Goal: Complete application form

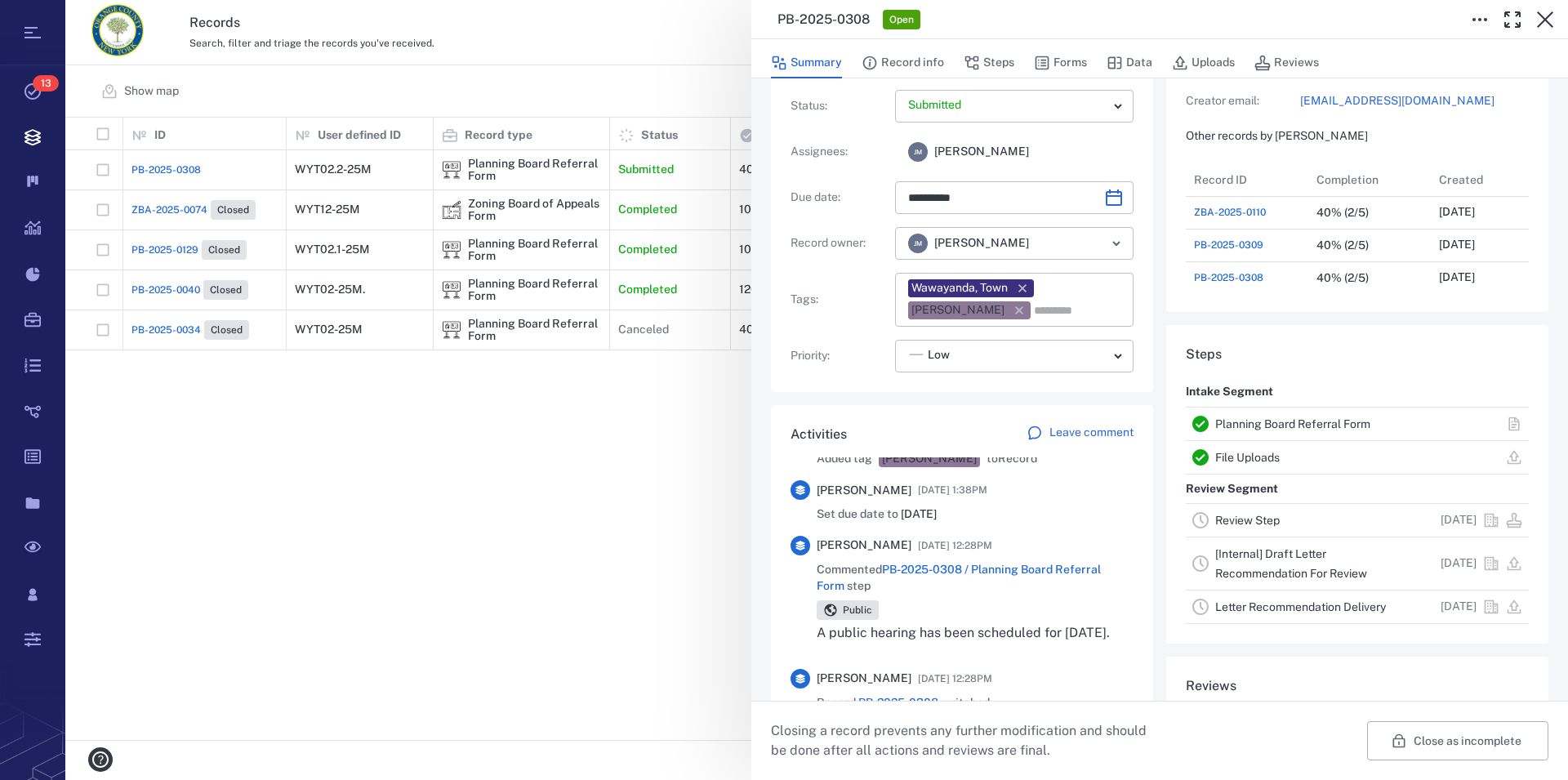
click at [1262, 423] on link "Planning Board Referral Form" at bounding box center [1292, 424] width 155 height 13
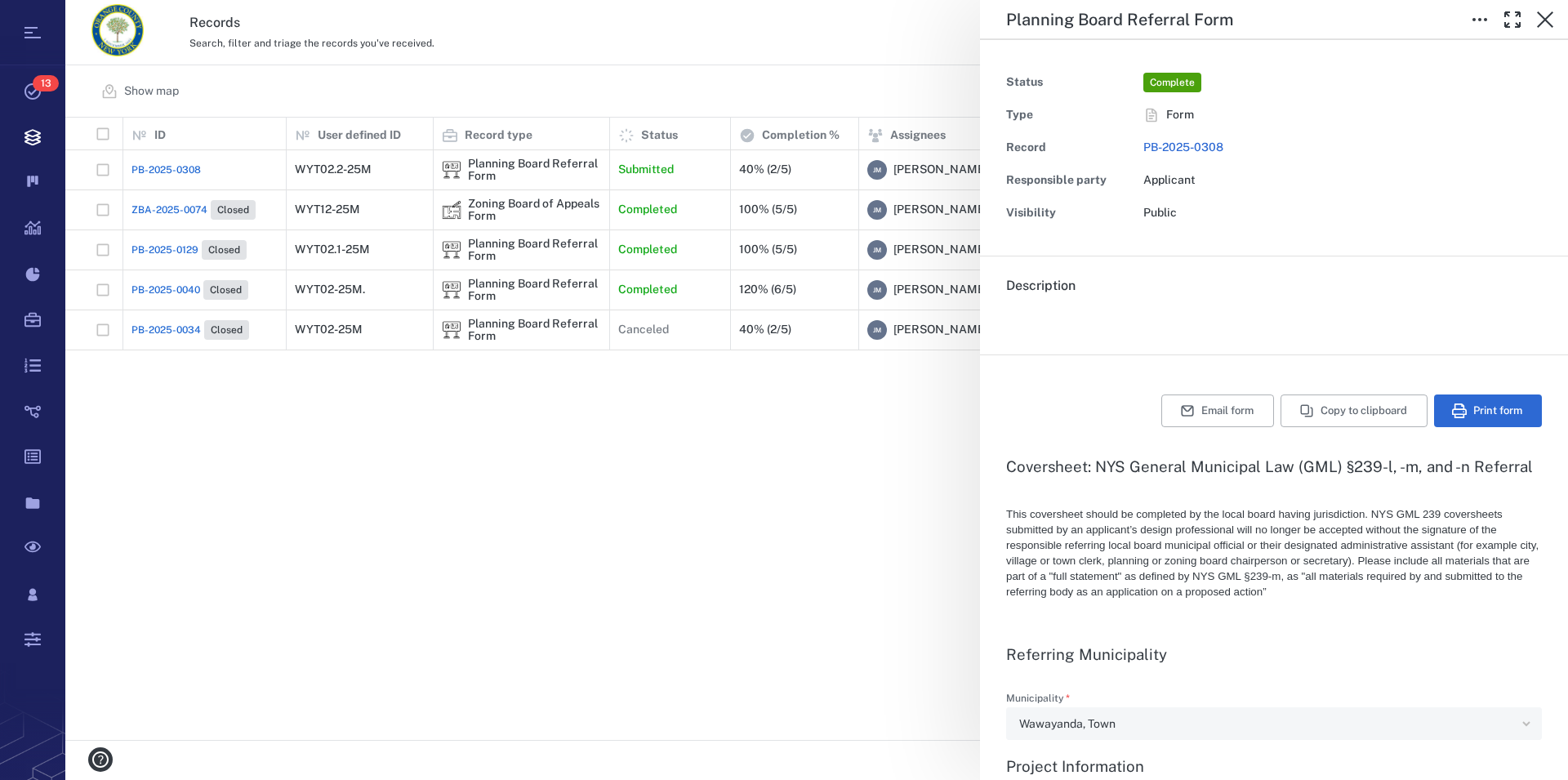
type textarea "*"
type input "**********"
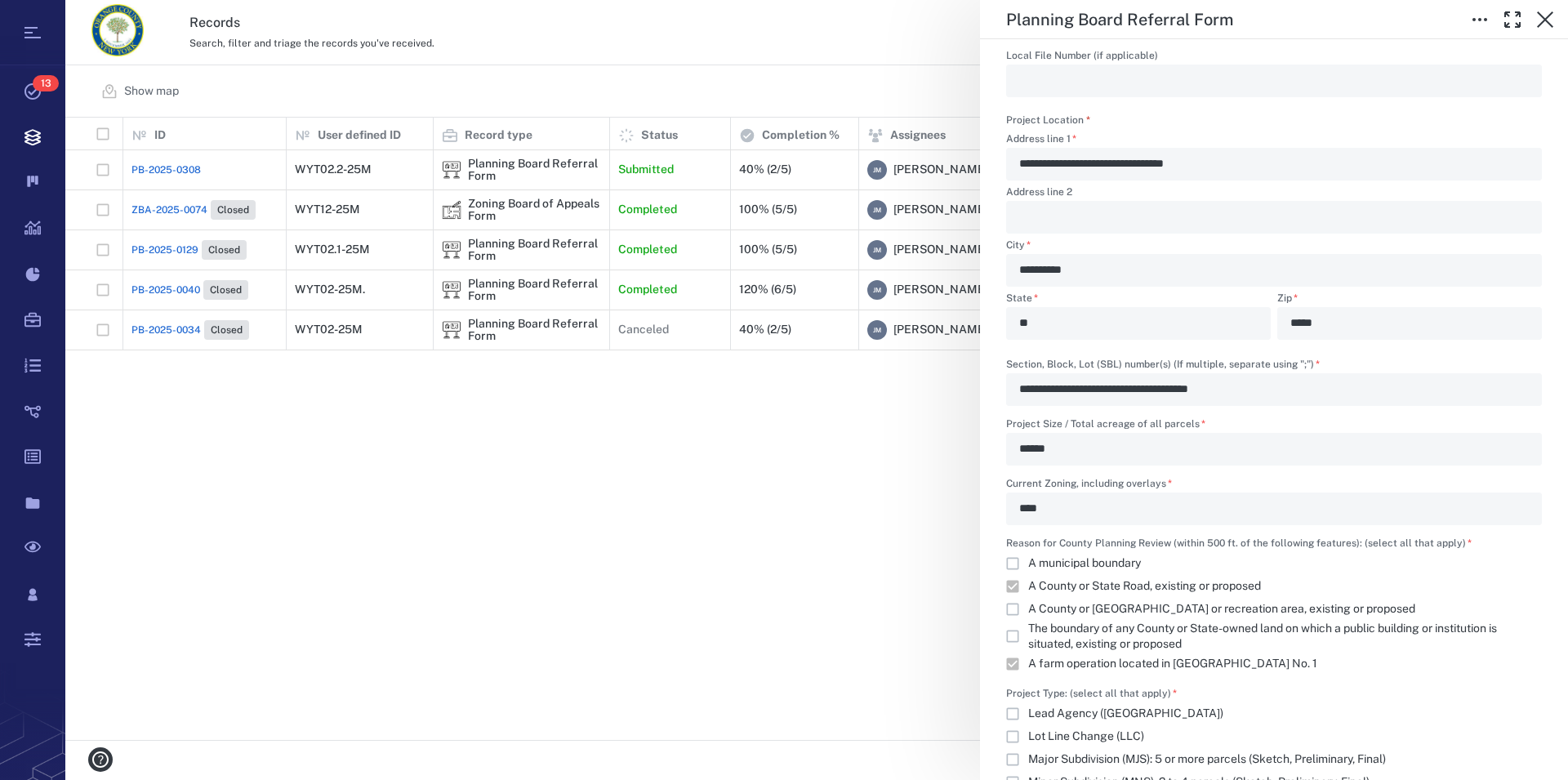
scroll to position [1117, 0]
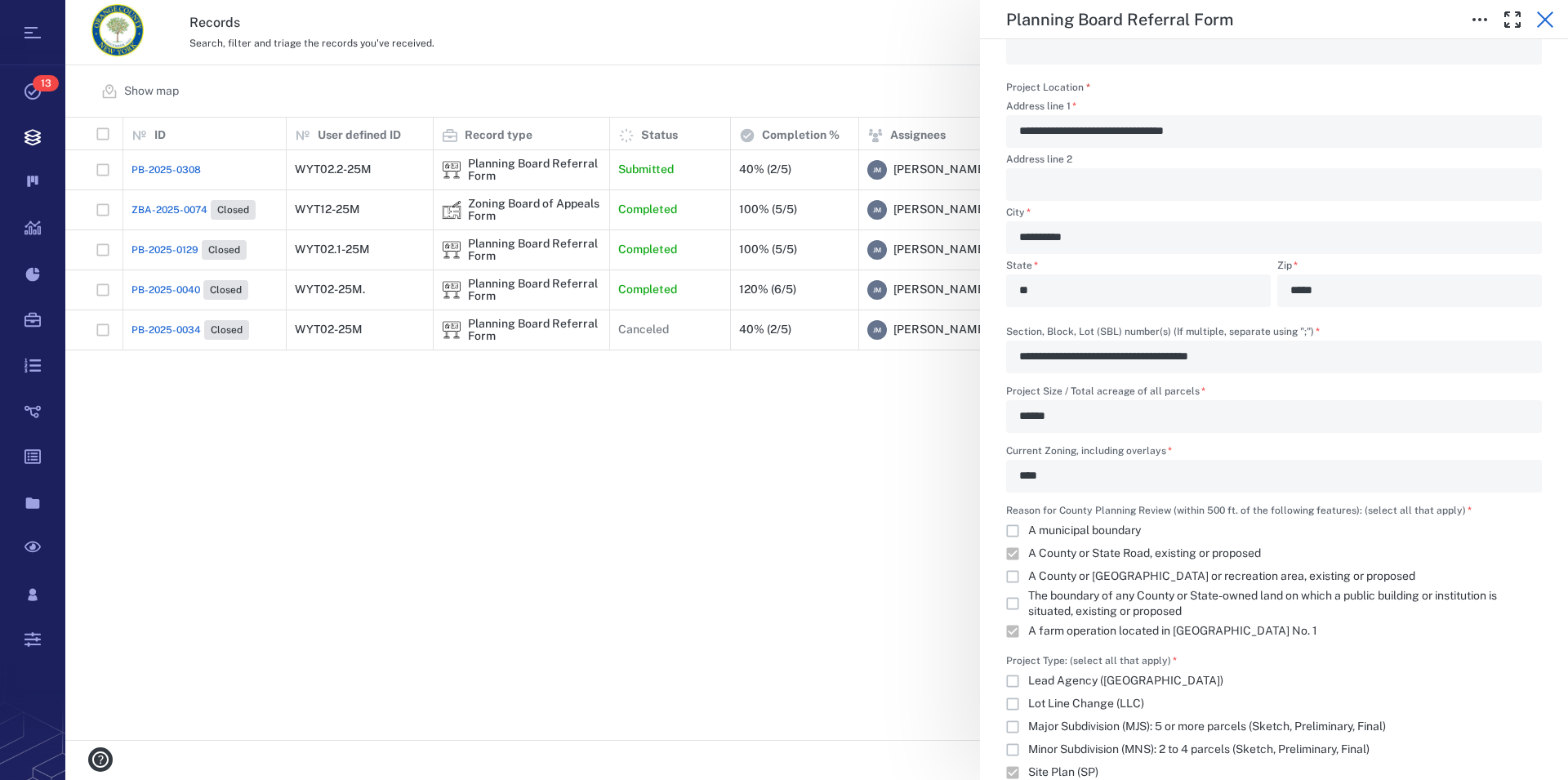
click at [1540, 17] on icon "button" at bounding box center [1545, 20] width 20 height 20
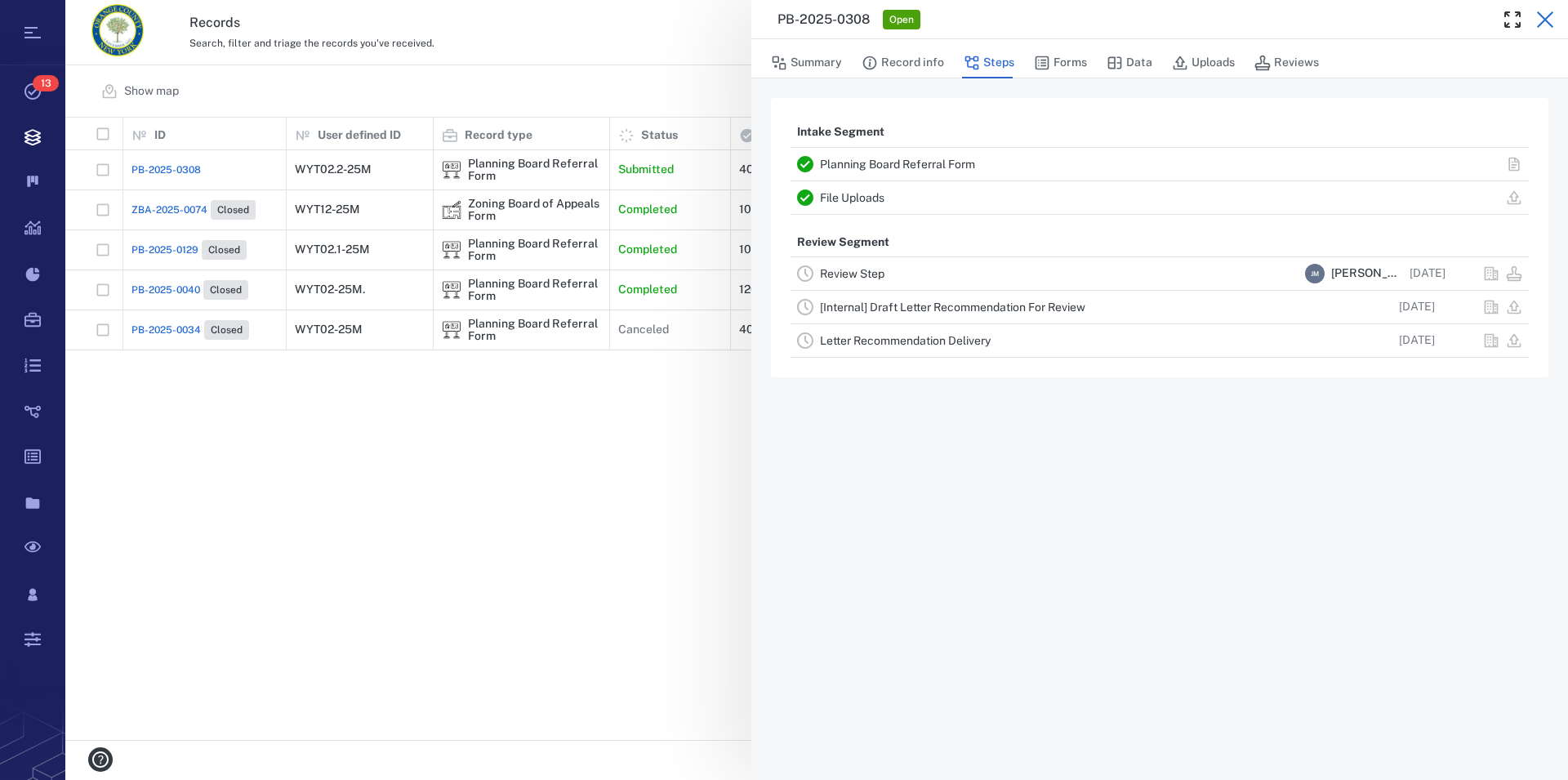
click at [1545, 24] on icon "button" at bounding box center [1545, 20] width 20 height 20
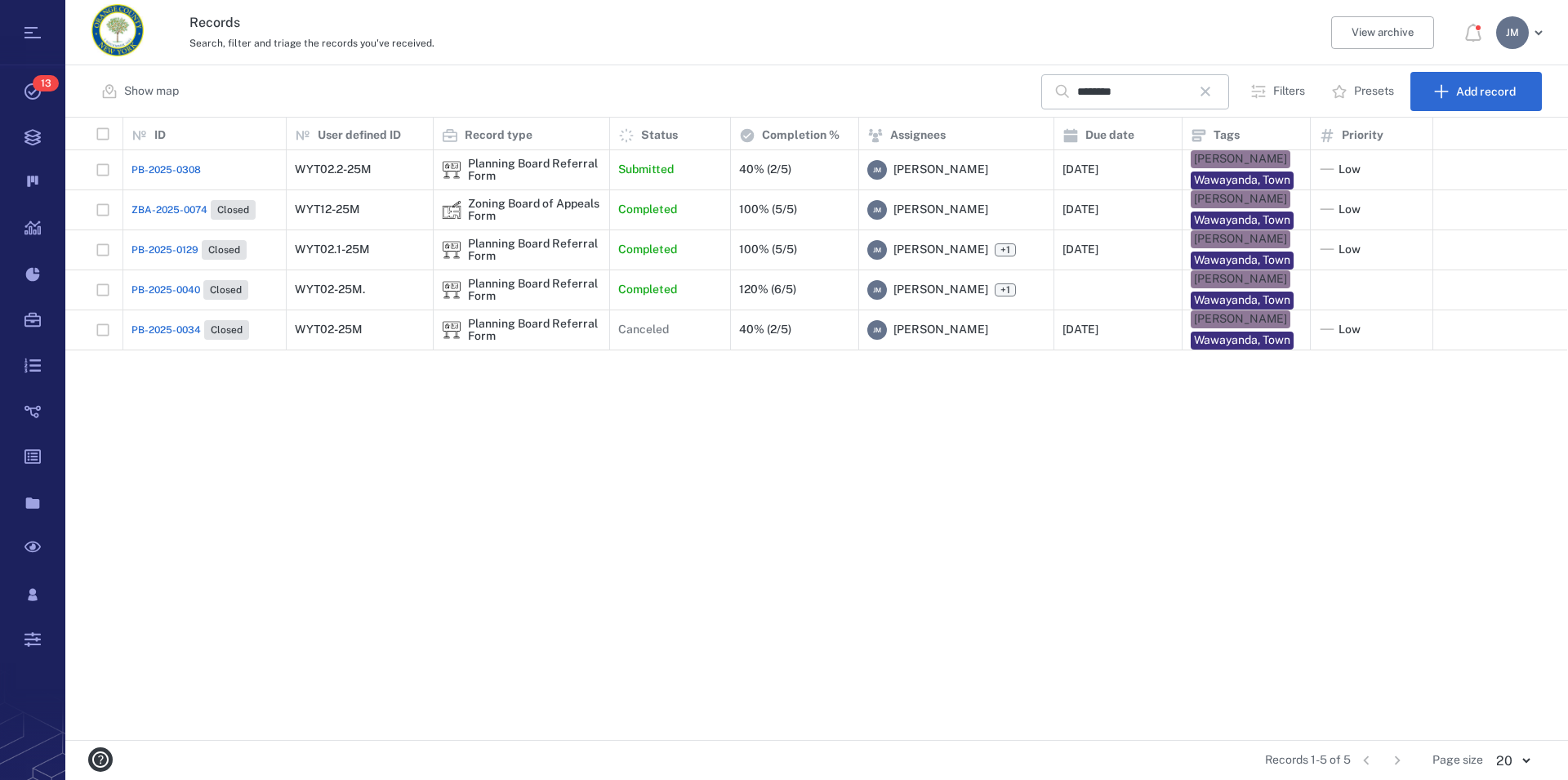
click at [1511, 41] on div "[PERSON_NAME]" at bounding box center [1513, 33] width 33 height 33
click at [1434, 150] on li "Log out" at bounding box center [1461, 141] width 174 height 39
